Goal: Transaction & Acquisition: Purchase product/service

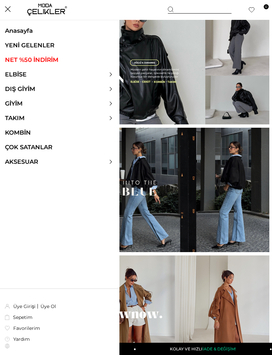
click at [29, 71] on link "ELBİSE" at bounding box center [15, 74] width 31 height 7
click at [44, 75] on div at bounding box center [59, 74] width 119 height 7
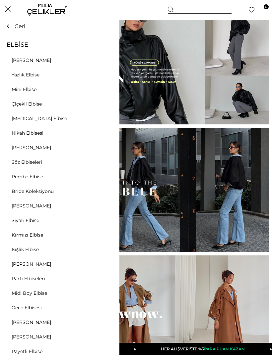
click at [29, 76] on link "ELBİSE" at bounding box center [15, 74] width 31 height 7
click at [12, 77] on link "Yazlık Elbise" at bounding box center [25, 75] width 51 height 6
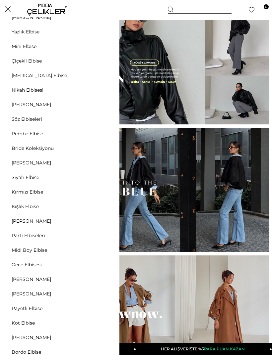
click at [37, 291] on link "[PERSON_NAME]" at bounding box center [31, 294] width 63 height 6
click at [29, 294] on link "[PERSON_NAME]" at bounding box center [31, 294] width 63 height 6
click at [28, 294] on link "[PERSON_NAME]" at bounding box center [31, 294] width 63 height 6
click at [31, 293] on link "[PERSON_NAME]" at bounding box center [31, 294] width 63 height 6
click at [36, 280] on link "[PERSON_NAME]" at bounding box center [31, 280] width 63 height 6
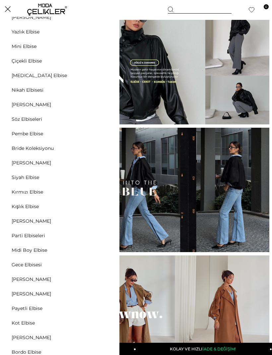
click at [19, 282] on link "[PERSON_NAME]" at bounding box center [31, 280] width 63 height 6
click at [26, 281] on link "[PERSON_NAME]" at bounding box center [31, 280] width 63 height 6
click at [18, 278] on link "[PERSON_NAME]" at bounding box center [31, 280] width 63 height 6
click at [32, 275] on div "ELBİSE Tüm Elbiseler Yazlık Elbise Mini Elbise Çiçekli Elbise Beyaz Elbise Nika…" at bounding box center [59, 143] width 119 height 338
click at [15, 274] on div "ELBİSE Tüm Elbiseler Yazlık Elbise Mini Elbise Çiçekli Elbise Beyaz Elbise Nika…" at bounding box center [59, 143] width 119 height 338
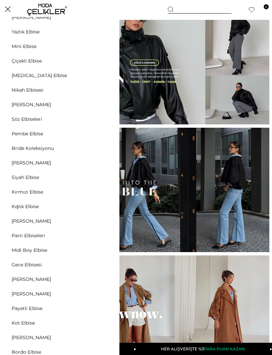
click at [9, 289] on div "ELBİSE Tüm Elbiseler Yazlık Elbise Mini Elbise Çiçekli Elbise Beyaz Elbise Nika…" at bounding box center [59, 143] width 119 height 338
click at [20, 291] on link "[PERSON_NAME]" at bounding box center [31, 294] width 63 height 6
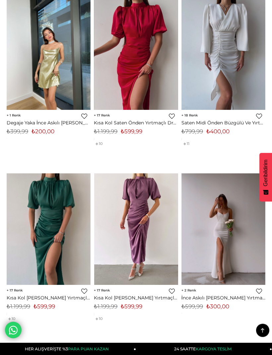
scroll to position [1105, 0]
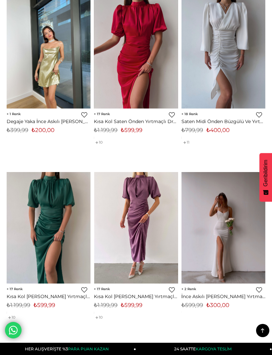
click at [142, 217] on img at bounding box center [136, 228] width 84 height 112
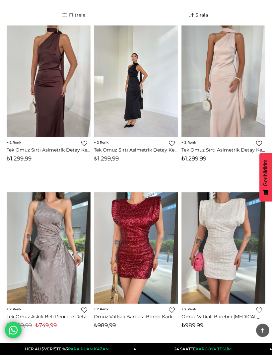
scroll to position [0, 0]
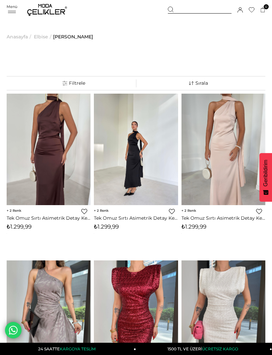
click at [216, 7] on div at bounding box center [200, 10] width 64 height 7
click at [178, 12] on div at bounding box center [200, 10] width 64 height 7
click at [168, 8] on icon at bounding box center [170, 9] width 5 height 5
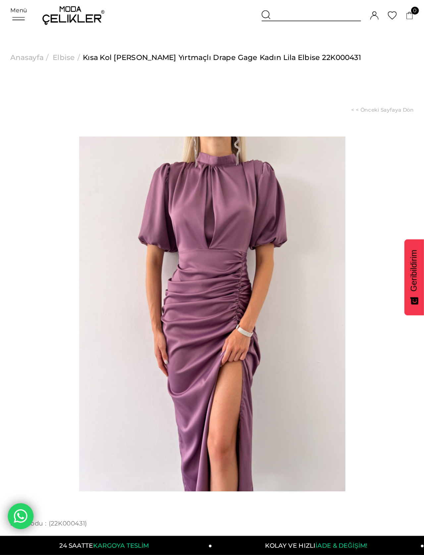
scroll to position [20, 0]
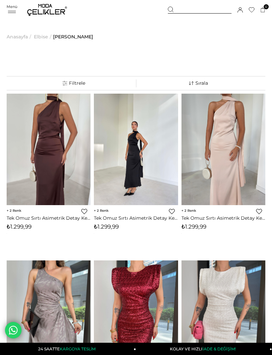
click at [208, 9] on div at bounding box center [200, 10] width 64 height 7
click at [165, 33] on input "text" at bounding box center [136, 32] width 152 height 13
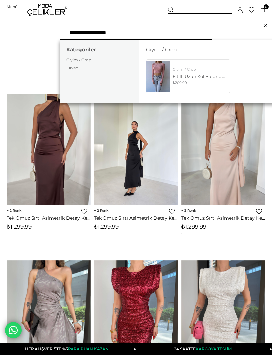
type input "**********"
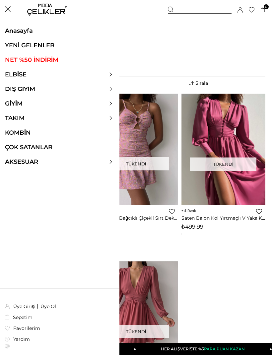
click at [46, 73] on div at bounding box center [59, 74] width 119 height 7
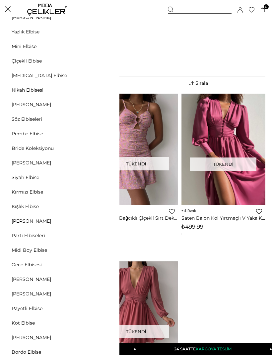
scroll to position [43, 0]
click at [28, 311] on link "Payetli Elbise" at bounding box center [27, 309] width 54 height 6
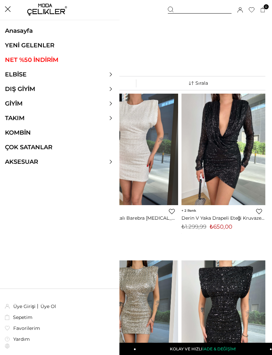
click at [38, 72] on div at bounding box center [59, 74] width 119 height 7
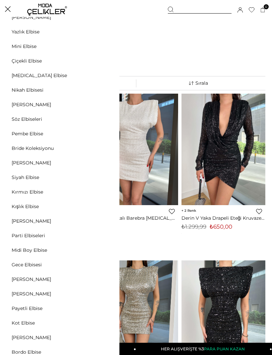
scroll to position [43, 0]
click at [38, 266] on link "Gece Elbisesi" at bounding box center [26, 265] width 53 height 6
click at [35, 275] on div "ELBİSE [PERSON_NAME] Yazlık Elbise Mini Elbise Çiçekli Elbise [MEDICAL_DATA] El…" at bounding box center [59, 143] width 119 height 338
click at [29, 281] on link "[PERSON_NAME]" at bounding box center [31, 280] width 63 height 6
click at [25, 277] on link "[PERSON_NAME]" at bounding box center [31, 280] width 63 height 6
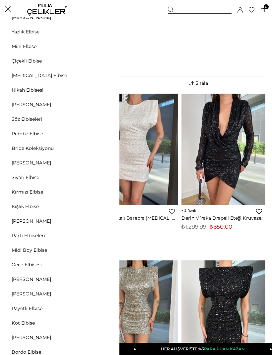
click at [18, 280] on link "[PERSON_NAME]" at bounding box center [31, 280] width 63 height 6
click at [17, 293] on link "[PERSON_NAME]" at bounding box center [31, 294] width 63 height 6
click at [15, 294] on link "[PERSON_NAME]" at bounding box center [31, 294] width 63 height 6
click at [32, 277] on link "[PERSON_NAME]" at bounding box center [31, 280] width 63 height 6
click at [26, 281] on link "[PERSON_NAME]" at bounding box center [31, 280] width 63 height 6
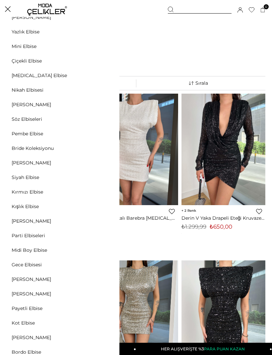
click at [184, 7] on div at bounding box center [200, 10] width 64 height 7
click at [176, 20] on ul "Anasayfa > Elbise > Payetli Elbise" at bounding box center [136, 37] width 258 height 34
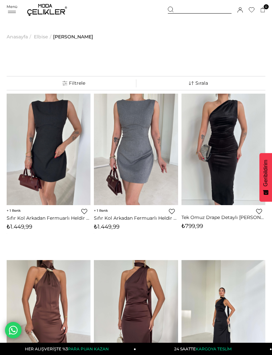
click at [190, 8] on div at bounding box center [200, 10] width 64 height 7
click at [146, 32] on input "text" at bounding box center [136, 32] width 152 height 13
type input "**********"
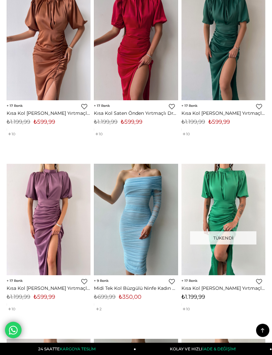
scroll to position [92, 0]
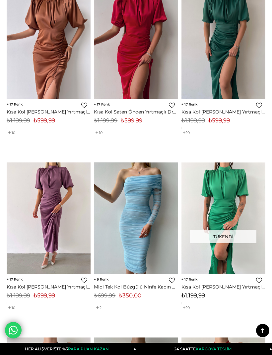
click at [43, 217] on img at bounding box center [49, 219] width 84 height 112
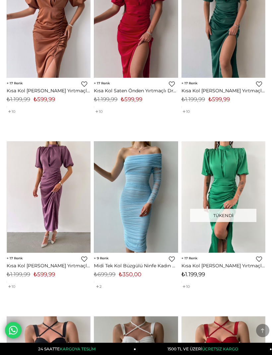
scroll to position [188, 0]
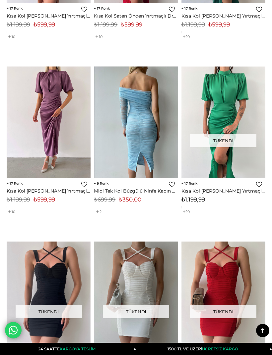
click at [158, 146] on img at bounding box center [136, 123] width 84 height 112
click at [154, 148] on img at bounding box center [136, 123] width 84 height 112
click at [125, 126] on img at bounding box center [136, 123] width 84 height 112
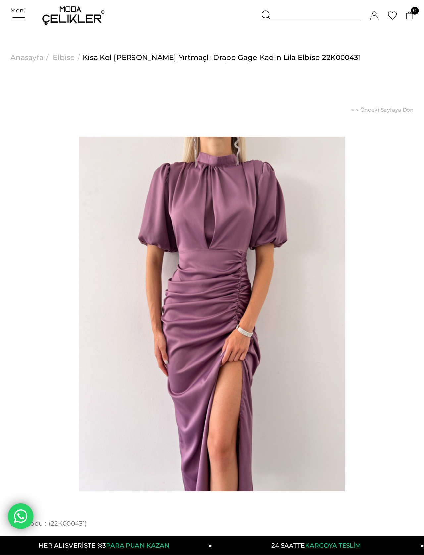
scroll to position [20, 0]
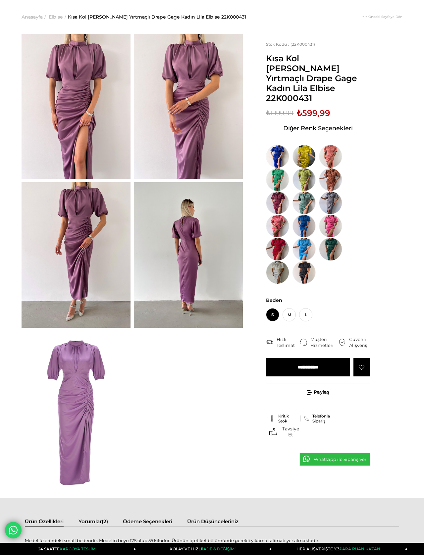
click at [68, 214] on img at bounding box center [76, 254] width 109 height 145
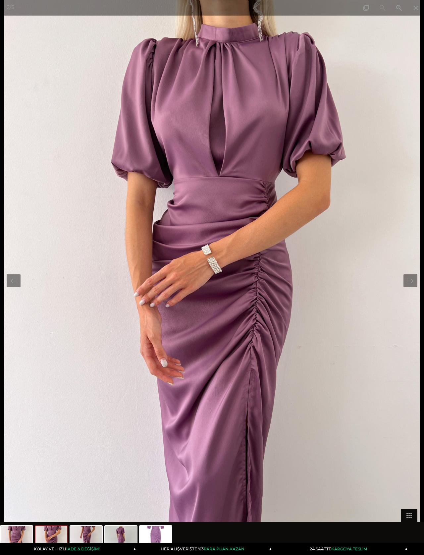
click at [271, 1] on span at bounding box center [415, 8] width 17 height 16
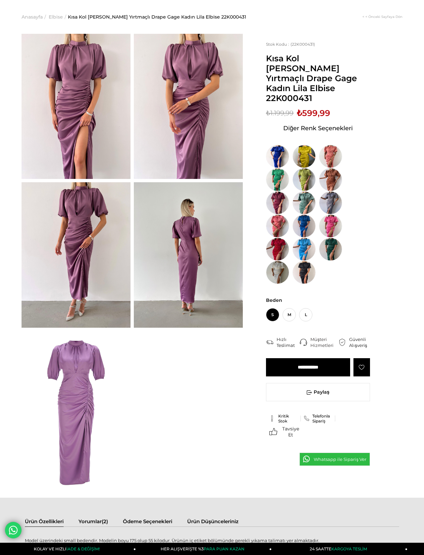
scroll to position [0, 0]
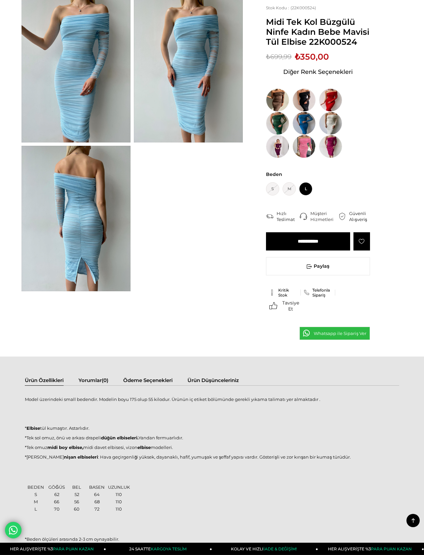
scroll to position [42, 0]
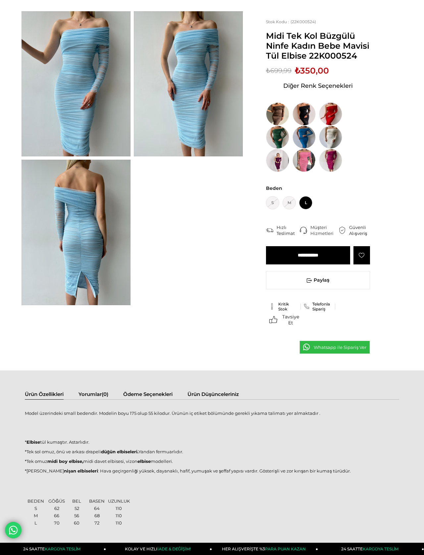
click at [271, 163] on img at bounding box center [277, 160] width 23 height 23
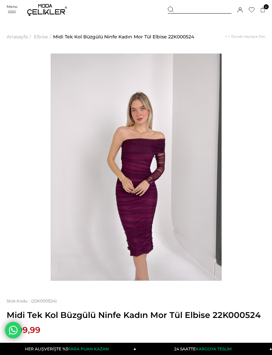
click at [9, 16] on div "Menü Üye Girişi Üye Ol Hesabım Çıkış Yap Sepetim Favorilerim Yardım Sepetim 0 Ü…" at bounding box center [136, 10] width 258 height 20
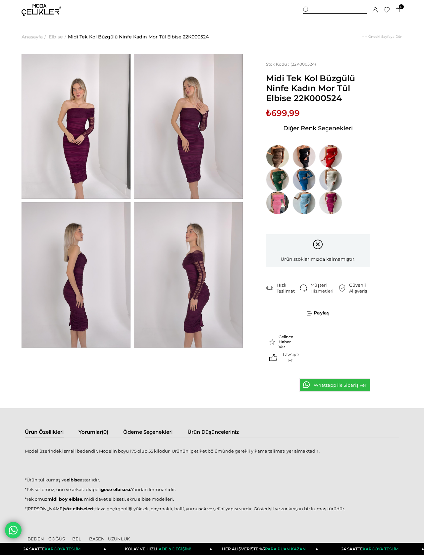
click at [271, 4] on div "Sepetim 0 Ürün Sepetinizde ürün bulunmamaktadır. Genel Toplam : Sepetim SİPARİŞ…" at bounding box center [352, 10] width 99 height 20
click at [271, 11] on div at bounding box center [335, 10] width 64 height 7
click at [250, 39] on input "text" at bounding box center [212, 32] width 305 height 13
click at [255, 44] on div "***" at bounding box center [212, 33] width 424 height 26
click at [232, 38] on input "text" at bounding box center [212, 32] width 305 height 13
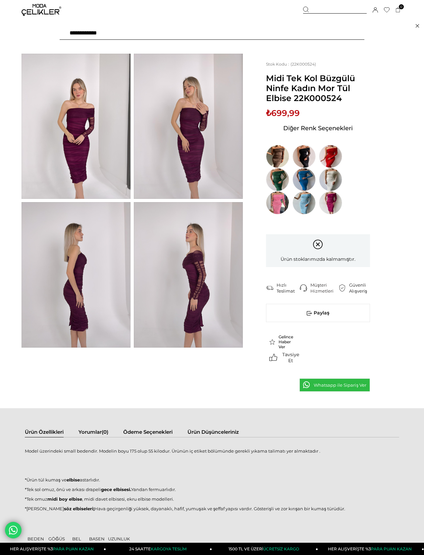
type input "**********"
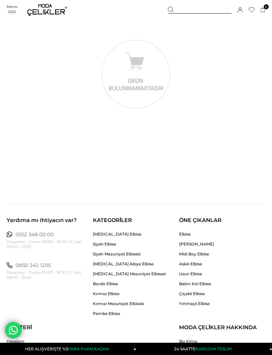
click at [198, 10] on div at bounding box center [200, 10] width 64 height 7
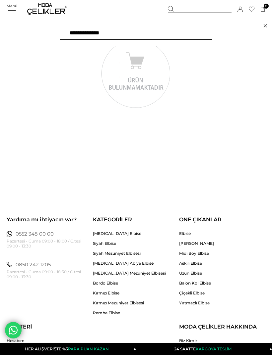
scroll to position [2, 0]
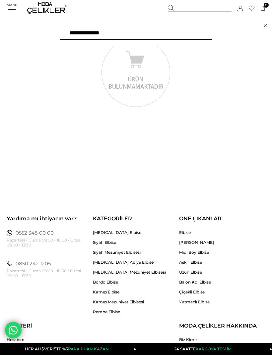
click at [87, 34] on input "**********" at bounding box center [136, 32] width 152 height 13
click at [86, 35] on input "**********" at bounding box center [136, 32] width 152 height 13
type input "**********"
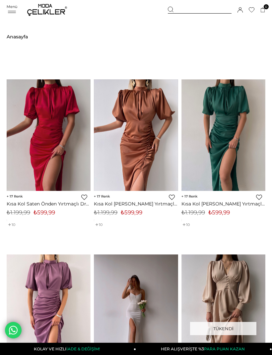
click at [10, 14] on div "Menü" at bounding box center [12, 9] width 11 height 10
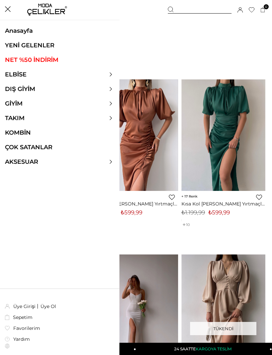
click at [42, 70] on ul "Anasayfa YENİ GELENLER NET %50 İNDİRİM ELBİSE ELBİSE Tüm Elbiseler Yazlık Elbis…" at bounding box center [59, 100] width 119 height 146
click at [13, 76] on link "ELBİSE" at bounding box center [15, 74] width 31 height 7
click at [178, 345] on link "24 SAATTE KARGOYA TESLİM" at bounding box center [204, 349] width 136 height 12
